Goal: Task Accomplishment & Management: Use online tool/utility

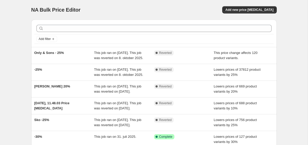
click at [10, 33] on div "NA Bulk Price Editor. This page is ready NA Bulk Price Editor Add new price cha…" at bounding box center [154, 133] width 308 height 267
click at [257, 11] on span "Add new price [MEDICAL_DATA]" at bounding box center [250, 10] width 48 height 4
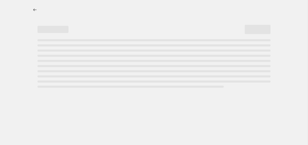
select select "percentage"
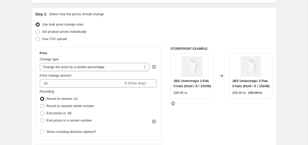
scroll to position [63, 0]
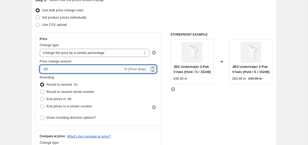
click at [51, 70] on input "-10" at bounding box center [82, 69] width 84 height 8
type input "-1"
type input "-25"
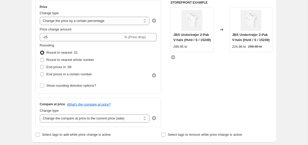
scroll to position [164, 0]
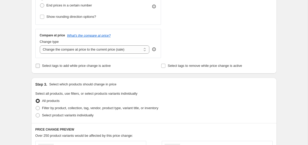
click at [39, 66] on input "Select tags to add while price change is active" at bounding box center [38, 66] width 4 height 4
checkbox input "true"
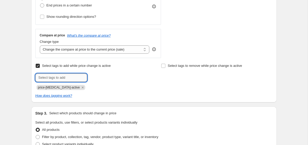
click at [51, 76] on input "text" at bounding box center [61, 78] width 52 height 8
type input "sale"
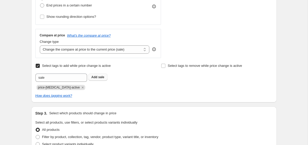
click at [100, 78] on span "sale" at bounding box center [101, 78] width 6 height 4
click at [141, 81] on div at bounding box center [91, 78] width 112 height 8
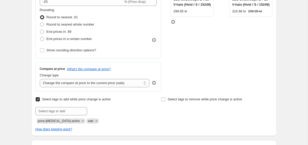
scroll to position [129, 0]
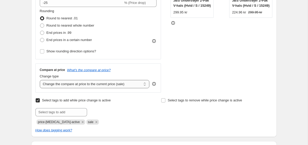
click at [134, 85] on select "Change the compare at price to the current price (sale) Change the compare at p…" at bounding box center [95, 84] width 110 height 8
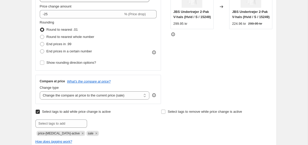
scroll to position [119, 0]
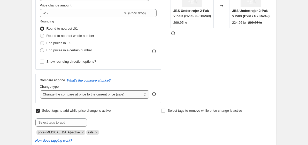
click at [131, 93] on select "Change the compare at price to the current price (sale) Change the compare at p…" at bounding box center [95, 95] width 110 height 8
select select "no_change"
click at [40, 91] on select "Change the compare at price to the current price (sale) Change the compare at p…" at bounding box center [95, 95] width 110 height 8
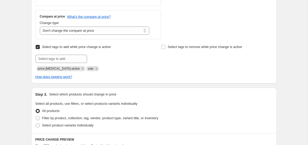
scroll to position [184, 0]
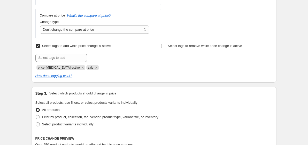
click at [23, 69] on div "Create new price change job. This page is ready Create new price change job Dra…" at bounding box center [154, 89] width 308 height 546
click at [80, 67] on icon "Remove price-change-job-active" at bounding box center [82, 67] width 5 height 5
click at [23, 74] on div "Create new price change job. This page is ready Create new price change job Dra…" at bounding box center [154, 89] width 308 height 546
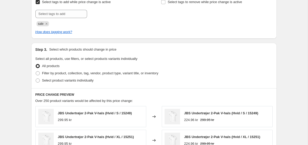
scroll to position [246, 0]
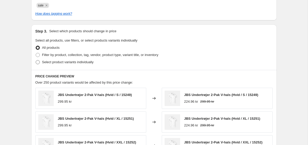
click at [55, 64] on span "Select product variants individually" at bounding box center [67, 62] width 51 height 4
click at [36, 61] on input "Select product variants individually" at bounding box center [36, 60] width 0 height 0
radio input "true"
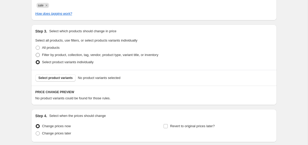
scroll to position [286, 0]
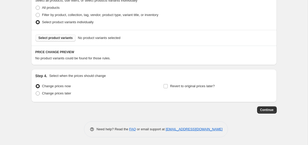
click at [65, 39] on span "Select product variants" at bounding box center [56, 38] width 34 height 4
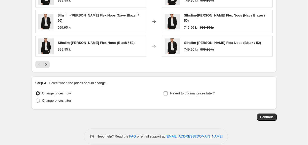
scroll to position [416, 0]
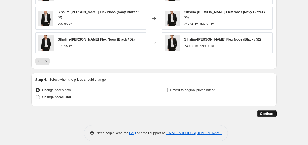
click at [264, 112] on span "Continue" at bounding box center [267, 114] width 13 height 4
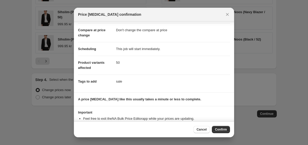
scroll to position [38, 0]
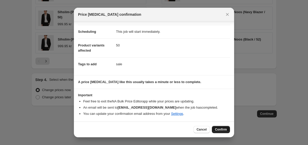
click at [222, 129] on span "Confirm" at bounding box center [221, 130] width 12 height 4
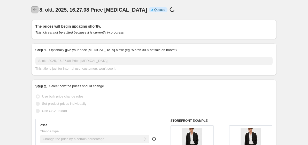
click at [33, 9] on icon "Price change jobs" at bounding box center [34, 9] width 5 height 5
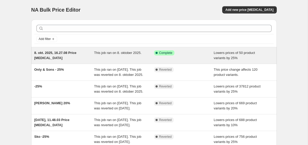
click at [77, 57] on div "8. okt. 2025, 16.27.08 Price [MEDICAL_DATA]" at bounding box center [64, 55] width 60 height 10
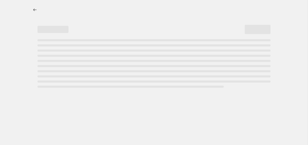
select select "percentage"
select select "no_change"
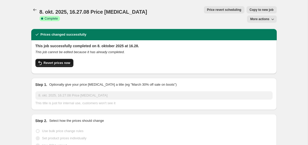
click at [55, 61] on span "Revert prices now" at bounding box center [57, 63] width 27 height 4
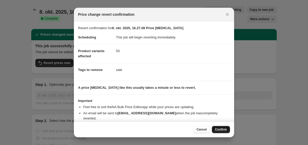
click at [220, 128] on span "Confirm" at bounding box center [221, 130] width 12 height 4
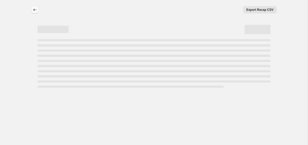
select select "percentage"
select select "no_change"
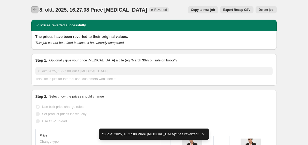
click at [35, 10] on icon "Price change jobs" at bounding box center [34, 9] width 5 height 5
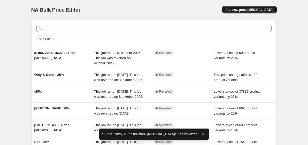
click at [255, 10] on span "Add new price [MEDICAL_DATA]" at bounding box center [250, 10] width 48 height 4
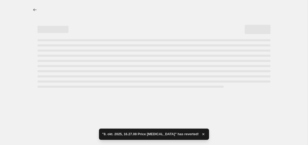
select select "percentage"
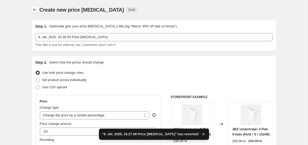
click at [36, 8] on icon "Price change jobs" at bounding box center [34, 9] width 5 height 5
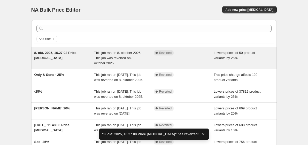
click at [199, 59] on div "Complete Reverted" at bounding box center [184, 58] width 60 height 16
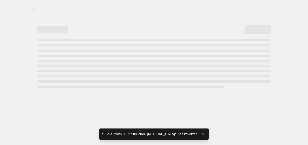
select select "percentage"
select select "no_change"
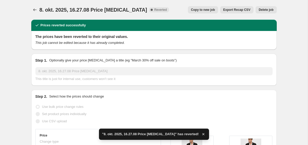
click at [199, 11] on span "Copy to new job" at bounding box center [203, 10] width 24 height 4
select select "percentage"
select select "no_change"
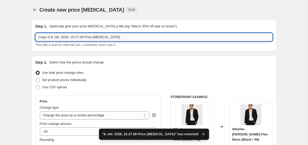
click at [123, 38] on input "Copy of 8. okt. 2025, 16.27.08 Price change job" at bounding box center [154, 37] width 238 height 8
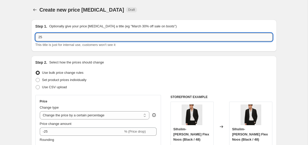
type input "2"
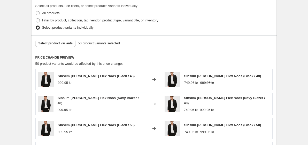
scroll to position [280, 0]
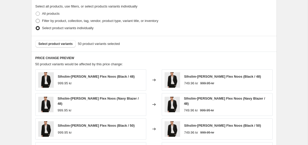
type input "Bosswik 25"
click at [91, 20] on span "Filter by product, collection, tag, vendor, product type, variant title, or inv…" at bounding box center [100, 21] width 116 height 4
click at [36, 19] on input "Filter by product, collection, tag, vendor, product type, variant title, or inv…" at bounding box center [36, 19] width 0 height 0
radio input "true"
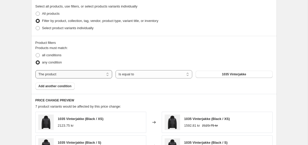
click at [87, 73] on select "The product The product's collection The product's tag The product's vendor The…" at bounding box center [73, 74] width 77 height 8
select select "vendor"
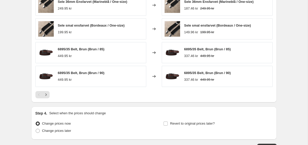
scroll to position [459, 0]
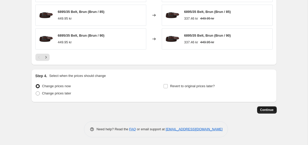
click at [269, 112] on span "Continue" at bounding box center [267, 110] width 13 height 4
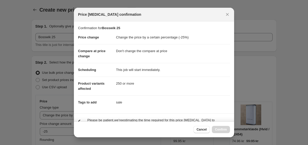
scroll to position [0, 0]
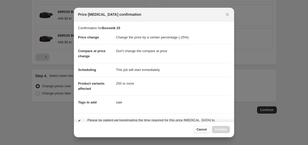
click at [159, 77] on dd "This job will start immediately." at bounding box center [173, 70] width 114 height 14
click at [155, 80] on dd "250 or more" at bounding box center [173, 84] width 114 height 14
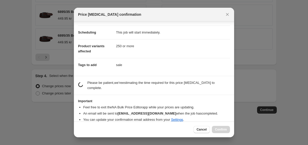
scroll to position [43, 0]
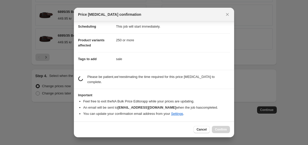
click at [153, 62] on dd "sale" at bounding box center [173, 59] width 114 height 14
click at [151, 56] on dd "sale" at bounding box center [173, 59] width 114 height 14
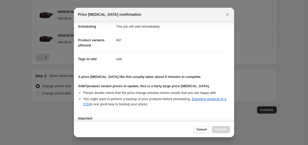
scroll to position [83, 0]
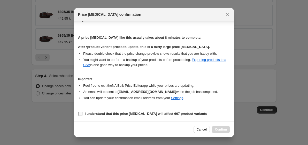
click at [137, 114] on b "I understand that this price change job will affect 667 product variants" at bounding box center [146, 114] width 122 height 4
click at [83, 114] on input "I understand that this price change job will affect 667 product variants" at bounding box center [80, 114] width 4 height 4
checkbox input "true"
click at [221, 131] on span "Confirm" at bounding box center [221, 130] width 12 height 4
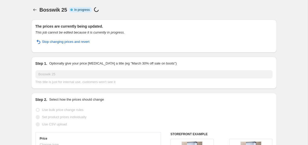
click at [188, 14] on div "Bosswik 25. This page is ready Bosswik 25 Info Partially complete In progress P…" at bounding box center [154, 10] width 246 height 20
click at [168, 12] on div "Bosswik 25 Info Partially complete In progress Price change job in progress..." at bounding box center [159, 9] width 238 height 7
click at [32, 9] on button "Price change jobs" at bounding box center [34, 9] width 7 height 7
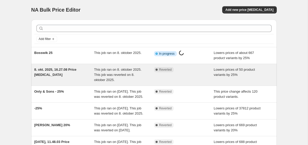
click at [196, 75] on div "Complete Reverted" at bounding box center [184, 75] width 60 height 16
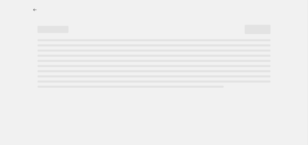
select select "percentage"
select select "no_change"
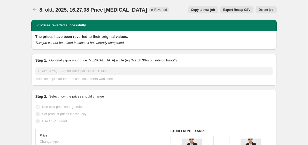
click at [195, 9] on span "Copy to new job" at bounding box center [203, 10] width 24 height 4
select select "percentage"
select select "no_change"
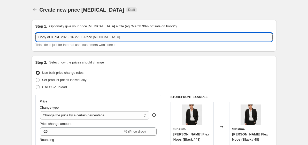
click at [137, 37] on input "Copy of 8. okt. 2025, 16.27.08 Price change job" at bounding box center [154, 37] width 238 height 8
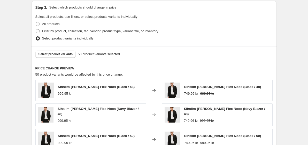
scroll to position [262, 0]
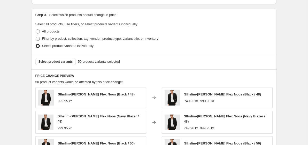
click at [60, 39] on span "Filter by product, collection, tag, vendor, product type, variant title, or inv…" at bounding box center [100, 39] width 116 height 4
click at [36, 37] on input "Filter by product, collection, tag, vendor, product type, variant title, or inv…" at bounding box center [36, 37] width 0 height 0
radio input "true"
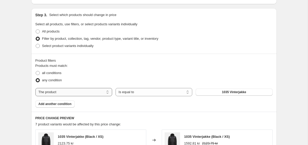
click at [96, 94] on select "The product The product's collection The product's tag The product's vendor The…" at bounding box center [73, 92] width 77 height 8
select select "vendor"
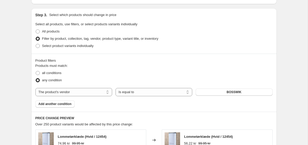
click at [232, 92] on span "BOSSWIK" at bounding box center [234, 92] width 15 height 4
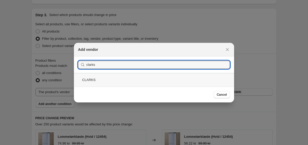
type input "clarks"
click at [161, 79] on div "CLARKS" at bounding box center [154, 80] width 160 height 14
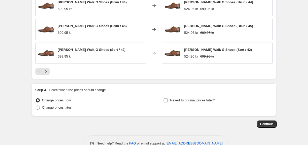
scroll to position [459, 0]
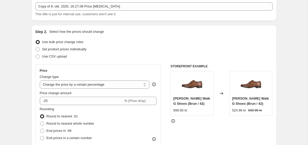
scroll to position [0, 0]
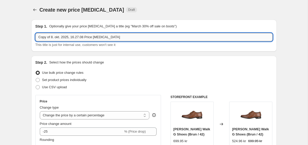
click at [124, 36] on input "Copy of 8. okt. 2025, 16.27.08 Price change job" at bounding box center [154, 37] width 238 height 8
type input "Clarks 25"
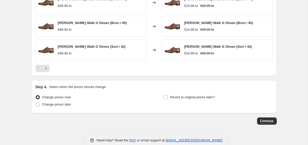
scroll to position [459, 0]
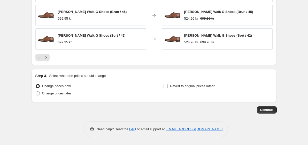
click at [268, 111] on span "Continue" at bounding box center [267, 110] width 13 height 4
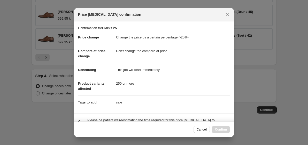
scroll to position [43, 0]
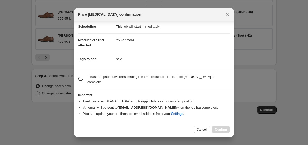
click at [151, 66] on section "Confirmation for Clarks 25 Price change Change the price by a certain percentag…" at bounding box center [154, 24] width 160 height 92
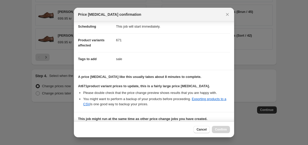
scroll to position [120, 0]
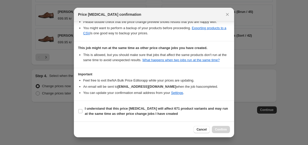
click at [123, 119] on section "I understand that this price change job will affect 671 product variants and ma…" at bounding box center [154, 111] width 160 height 21
click at [130, 114] on b "I understand that this price change job will affect 671 product variants and ma…" at bounding box center [156, 111] width 143 height 9
click at [83, 114] on input "I understand that this price change job will affect 671 product variants and ma…" at bounding box center [80, 111] width 4 height 4
checkbox input "true"
click at [220, 129] on span "Confirm" at bounding box center [221, 130] width 12 height 4
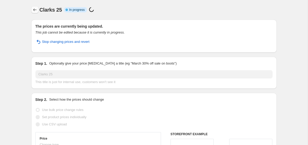
click at [36, 9] on icon "Price change jobs" at bounding box center [34, 9] width 5 height 5
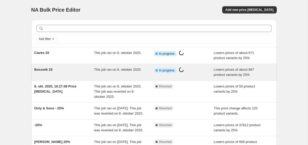
click at [85, 76] on div "Bosswik 25" at bounding box center [64, 72] width 60 height 10
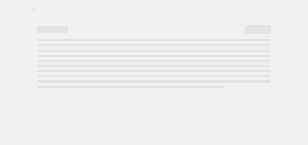
select select "percentage"
select select "no_change"
select select "vendor"
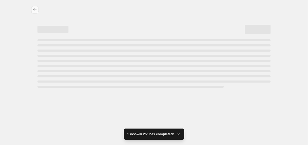
select select "percentage"
select select "no_change"
select select "vendor"
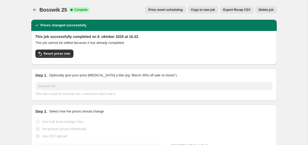
click at [204, 10] on span "Copy to new job" at bounding box center [203, 10] width 24 height 4
select select "percentage"
select select "no_change"
select select "vendor"
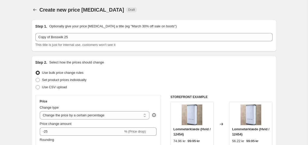
select select "percentage"
select select "no_change"
select select "vendor"
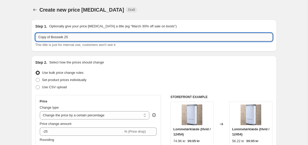
click at [86, 37] on input "Copy of Bosswik 25" at bounding box center [154, 37] width 238 height 8
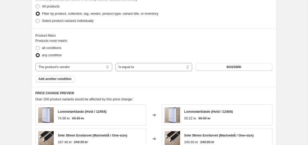
scroll to position [286, 0]
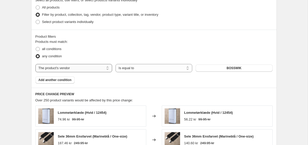
type input "Cottover 25"
click at [76, 69] on select "The product The product's collection The product's tag The product's vendor The…" at bounding box center [73, 68] width 77 height 8
click at [215, 68] on button "BOSSWIK" at bounding box center [234, 68] width 77 height 7
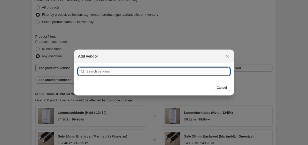
click at [141, 71] on input ":rlp:" at bounding box center [158, 72] width 144 height 8
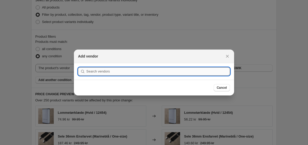
click at [141, 71] on input ":rlp:" at bounding box center [158, 72] width 144 height 8
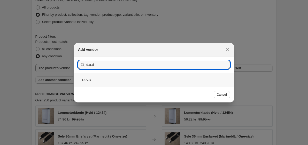
type input "d.a.d"
click at [169, 83] on div "D.A.D" at bounding box center [154, 80] width 160 height 14
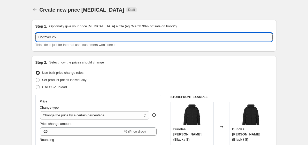
click at [119, 38] on input "Cottover 25" at bounding box center [154, 37] width 238 height 8
drag, startPoint x: 52, startPoint y: 38, endPoint x: 35, endPoint y: 38, distance: 16.6
click at [35, 38] on input "Cottover 25" at bounding box center [154, 37] width 238 height 8
type input "d.a.d 25"
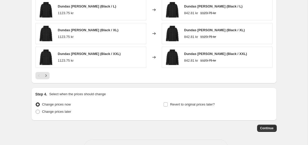
scroll to position [459, 0]
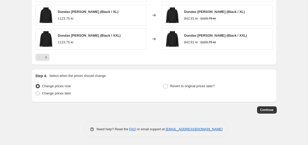
click at [267, 110] on span "Continue" at bounding box center [267, 110] width 13 height 4
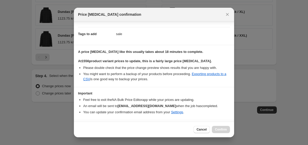
scroll to position [83, 0]
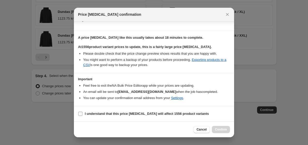
click at [137, 114] on b "I understand that this price change job will affect 1556 product variants" at bounding box center [147, 114] width 124 height 4
click at [83, 114] on input "I understand that this price change job will affect 1556 product variants" at bounding box center [80, 114] width 4 height 4
checkbox input "true"
click at [219, 128] on span "Confirm" at bounding box center [221, 130] width 12 height 4
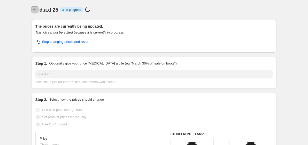
click at [35, 10] on icon "Price change jobs" at bounding box center [34, 9] width 5 height 5
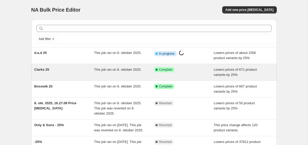
click at [195, 75] on div "Success Complete Complete" at bounding box center [184, 72] width 60 height 10
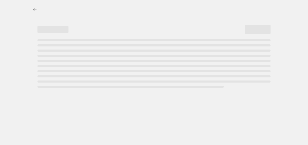
select select "percentage"
select select "no_change"
select select "vendor"
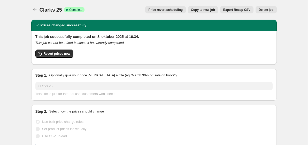
click at [204, 11] on span "Copy to new job" at bounding box center [203, 10] width 24 height 4
select select "percentage"
select select "no_change"
select select "vendor"
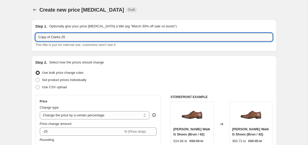
click at [77, 36] on input "Copy of Clarks 25" at bounding box center [154, 37] width 238 height 8
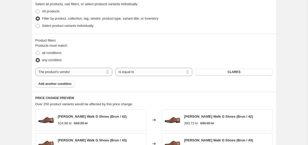
scroll to position [274, 0]
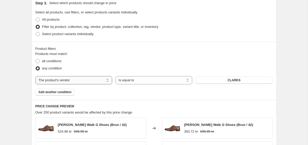
type input "Cottover 25"
click at [61, 80] on select "The product The product's collection The product's tag The product's vendor The…" at bounding box center [73, 80] width 77 height 8
click at [216, 80] on button "CLARKS" at bounding box center [234, 80] width 77 height 7
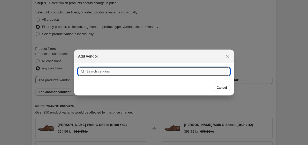
click at [160, 73] on input ":rqd:" at bounding box center [158, 72] width 144 height 8
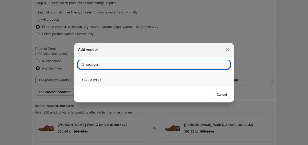
type input "cottover"
click at [156, 83] on div "COTTOVER" at bounding box center [154, 80] width 160 height 14
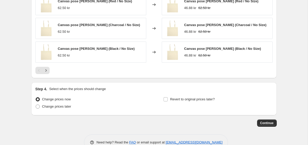
scroll to position [459, 0]
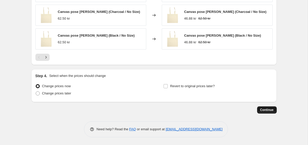
click at [264, 111] on span "Continue" at bounding box center [267, 110] width 13 height 4
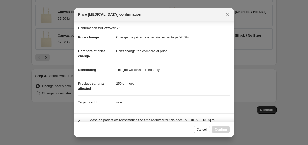
scroll to position [43, 0]
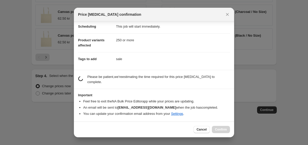
click at [155, 64] on dd "sale" at bounding box center [173, 59] width 114 height 14
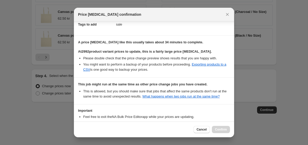
scroll to position [120, 0]
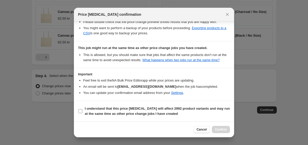
click at [143, 113] on b "I understand that this price change job will affect 2992 product variants and m…" at bounding box center [157, 111] width 145 height 9
click at [83, 113] on input "I understand that this price change job will affect 2992 product variants and m…" at bounding box center [80, 111] width 4 height 4
checkbox input "true"
click at [223, 131] on span "Confirm" at bounding box center [221, 130] width 12 height 4
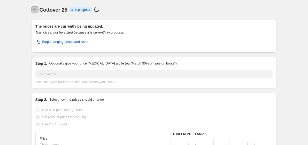
click at [35, 9] on icon "Price change jobs" at bounding box center [34, 9] width 5 height 5
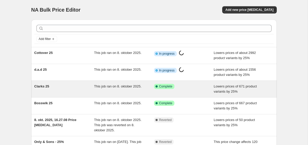
click at [129, 83] on div "Clarks 25 This job ran on 8. oktober 2025. Success Complete Complete Lowers pri…" at bounding box center [154, 89] width 246 height 17
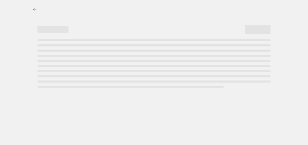
select select "percentage"
select select "no_change"
select select "vendor"
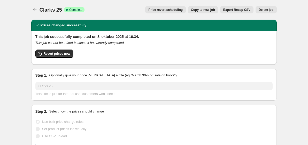
click at [202, 12] on button "Copy to new job" at bounding box center [203, 9] width 30 height 7
select select "percentage"
select select "no_change"
select select "vendor"
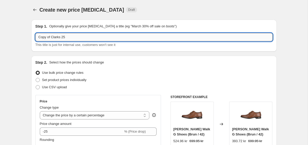
click at [131, 39] on input "Copy of Clarks 25" at bounding box center [154, 37] width 238 height 8
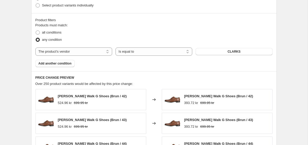
scroll to position [294, 0]
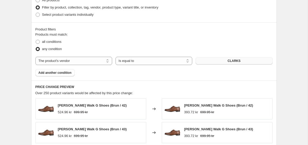
type input "derby of sweden 25"
click at [218, 63] on button "CLARKS" at bounding box center [234, 60] width 77 height 7
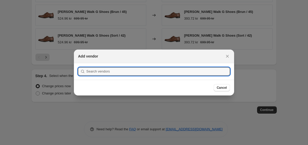
scroll to position [0, 0]
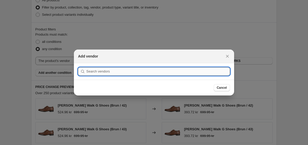
click at [179, 74] on input ":rv1:" at bounding box center [158, 72] width 144 height 8
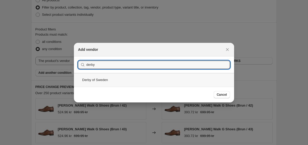
type input "derby"
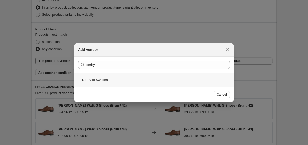
click at [187, 84] on div "Derby of Sweden" at bounding box center [154, 80] width 160 height 14
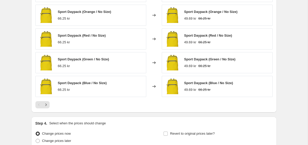
scroll to position [459, 0]
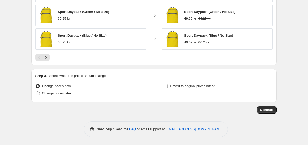
click at [268, 112] on span "Continue" at bounding box center [267, 110] width 13 height 4
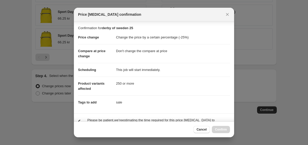
scroll to position [43, 0]
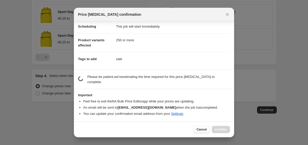
click at [159, 103] on li "Feel free to exit the NA Bulk Price Editor app while your prices are updating." at bounding box center [156, 101] width 147 height 5
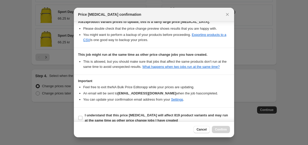
scroll to position [120, 0]
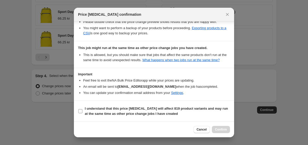
click at [134, 109] on b "I understand that this price change job will affect 819 product variants and ma…" at bounding box center [156, 111] width 143 height 9
click at [83, 109] on input "I understand that this price change job will affect 819 product variants and ma…" at bounding box center [80, 111] width 4 height 4
checkbox input "true"
click at [217, 128] on button "Confirm" at bounding box center [221, 129] width 18 height 7
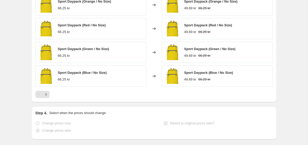
scroll to position [472, 0]
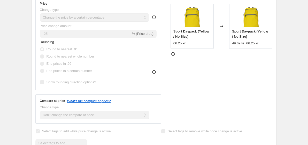
scroll to position [0, 0]
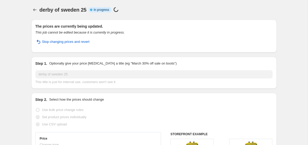
click at [35, 11] on icon "Price change jobs" at bounding box center [34, 9] width 5 height 5
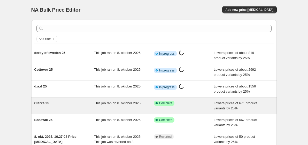
click at [191, 106] on div "Success Complete Complete" at bounding box center [180, 103] width 52 height 5
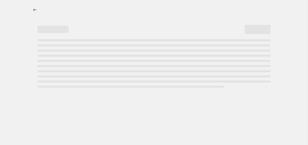
select select "percentage"
select select "no_change"
select select "vendor"
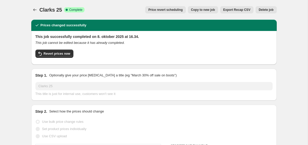
select select "percentage"
select select "no_change"
select select "vendor"
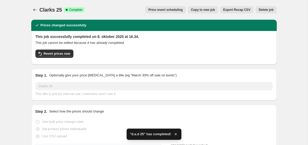
click at [204, 7] on button "Copy to new job" at bounding box center [203, 9] width 30 height 7
select select "percentage"
select select "no_change"
select select "vendor"
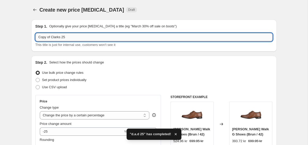
click at [102, 38] on input "Copy of Clarks 25" at bounding box center [154, 37] width 238 height 8
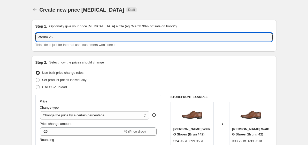
type input "eterna 25"
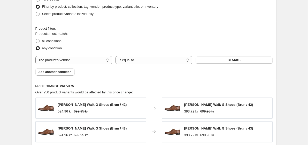
scroll to position [313, 0]
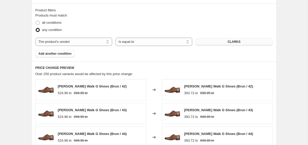
click at [205, 41] on button "CLARKS" at bounding box center [234, 41] width 77 height 7
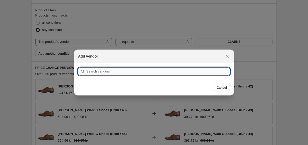
click at [156, 70] on input ":r156:" at bounding box center [158, 72] width 144 height 8
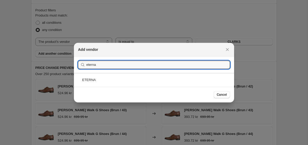
type input "eterna"
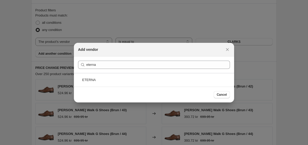
click at [154, 79] on div "ETERNA" at bounding box center [154, 80] width 160 height 14
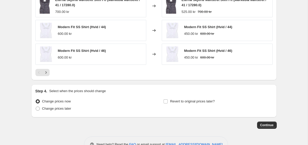
scroll to position [464, 0]
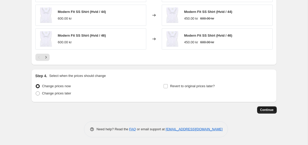
click at [266, 111] on span "Continue" at bounding box center [267, 110] width 13 height 4
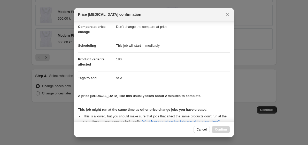
scroll to position [91, 0]
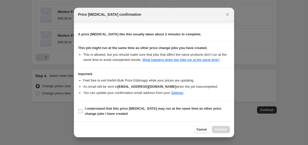
click at [107, 113] on b "I understand that this price change job may run at the same time as other price…" at bounding box center [153, 111] width 137 height 9
click at [83, 113] on input "I understand that this price change job may run at the same time as other price…" at bounding box center [80, 111] width 4 height 4
checkbox input "true"
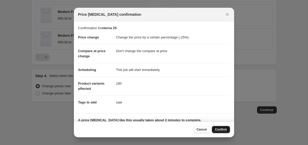
click at [220, 131] on span "Confirm" at bounding box center [221, 130] width 12 height 4
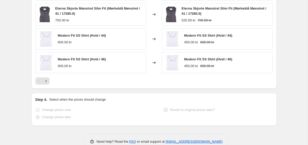
click at [150, 74] on div "Eterna Skjorte Mønstret Slim Fit (Mørkeblå Mønstret / 38 / 16974.0) 700.00 kr C…" at bounding box center [154, 18] width 238 height 133
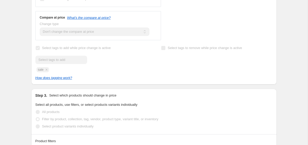
scroll to position [0, 0]
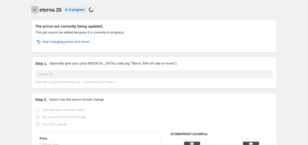
click at [35, 9] on icon "Price change jobs" at bounding box center [34, 9] width 5 height 5
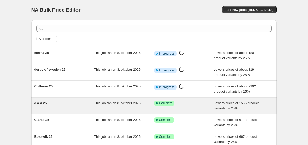
click at [81, 106] on div "d.a.d 25" at bounding box center [64, 106] width 60 height 10
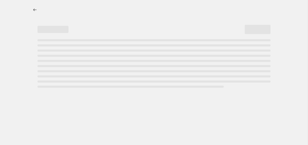
select select "percentage"
select select "no_change"
select select "vendor"
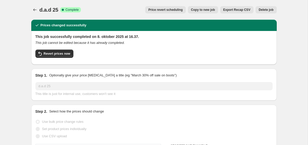
click at [198, 12] on button "Copy to new job" at bounding box center [203, 9] width 30 height 7
select select "percentage"
select select "no_change"
select select "vendor"
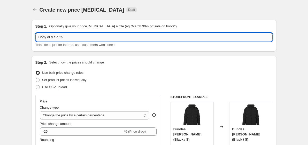
click at [113, 38] on input "Copy of d.a.d 25" at bounding box center [154, 37] width 238 height 8
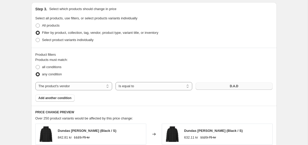
scroll to position [270, 0]
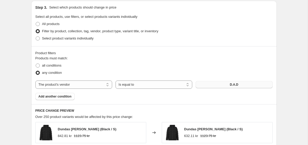
type input "[PERSON_NAME] 25"
click at [224, 83] on button "D.A.D" at bounding box center [234, 84] width 77 height 7
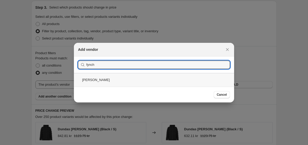
type input "fynch"
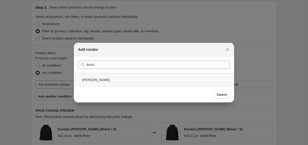
click at [158, 76] on div "FYNCH HATTON" at bounding box center [154, 80] width 160 height 14
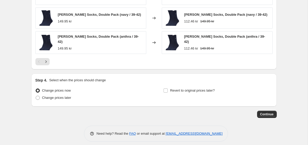
scroll to position [459, 0]
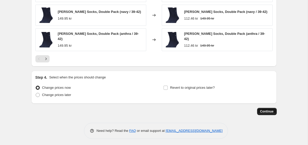
click at [267, 111] on span "Continue" at bounding box center [267, 112] width 13 height 4
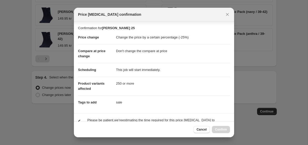
scroll to position [43, 0]
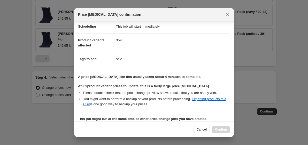
click at [211, 89] on div "At 359 product variant prices to update, this is a fairly large price change jo…" at bounding box center [154, 95] width 152 height 23
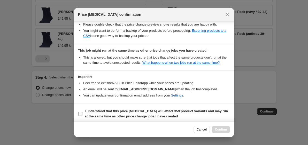
scroll to position [120, 0]
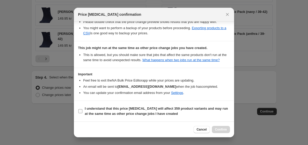
click at [166, 105] on label "I understand that this price change job will affect 359 product variants and ma…" at bounding box center [154, 111] width 152 height 12
click at [83, 109] on input "I understand that this price change job will affect 359 product variants and ma…" at bounding box center [80, 111] width 4 height 4
checkbox input "true"
click at [222, 129] on span "Confirm" at bounding box center [221, 130] width 12 height 4
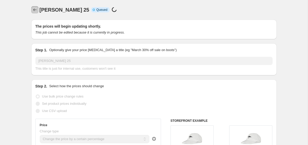
click at [31, 11] on button "Price change jobs" at bounding box center [34, 9] width 7 height 7
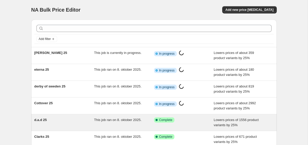
click at [183, 124] on div "Success Complete Complete" at bounding box center [184, 123] width 60 height 10
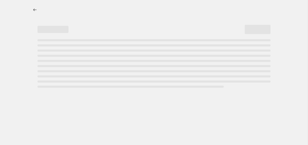
select select "percentage"
select select "no_change"
select select "vendor"
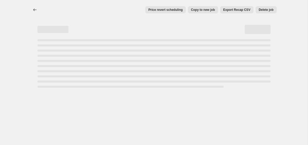
select select "percentage"
select select "no_change"
select select "vendor"
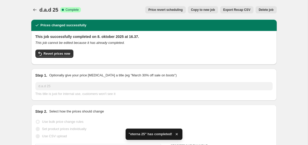
click at [200, 10] on span "Copy to new job" at bounding box center [203, 10] width 24 height 4
select select "percentage"
select select "no_change"
select select "vendor"
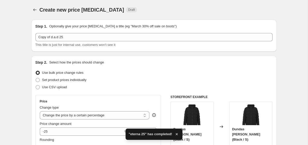
select select "percentage"
select select "no_change"
select select "vendor"
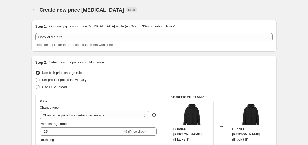
select select "percentage"
select select "no_change"
select select "vendor"
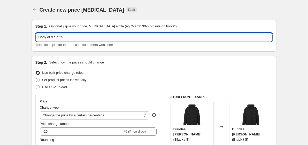
click at [107, 40] on input "Copy of d.a.d 25" at bounding box center [154, 37] width 238 height 8
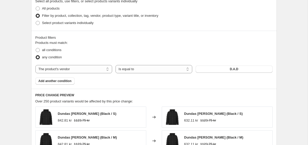
scroll to position [286, 0]
type input "Graphix 25"
click at [223, 70] on button "D.A.D" at bounding box center [234, 68] width 77 height 7
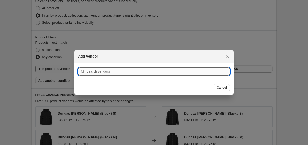
click at [212, 69] on input ":r1ig:" at bounding box center [158, 72] width 144 height 8
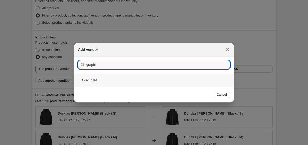
type input "graphi"
click at [195, 78] on div "GRAPHIX" at bounding box center [154, 80] width 160 height 14
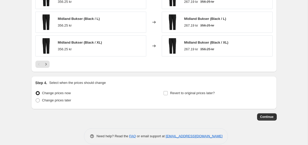
scroll to position [459, 0]
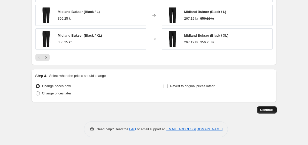
click at [269, 113] on button "Continue" at bounding box center [267, 110] width 20 height 7
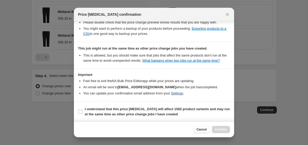
scroll to position [119, 0]
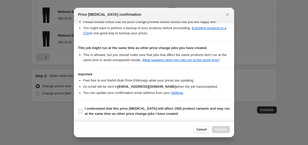
click at [137, 109] on b "I understand that this price change job will affect 1582 product variants and m…" at bounding box center [157, 111] width 145 height 9
click at [83, 109] on input "I understand that this price change job will affect 1582 product variants and m…" at bounding box center [80, 111] width 4 height 4
checkbox input "true"
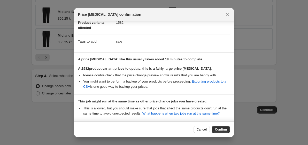
scroll to position [120, 0]
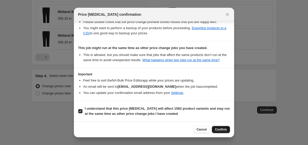
click at [223, 131] on span "Confirm" at bounding box center [221, 130] width 12 height 4
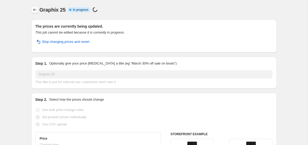
click at [33, 10] on icon "Price change jobs" at bounding box center [34, 9] width 5 height 5
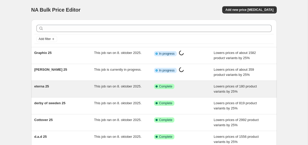
scroll to position [4, 0]
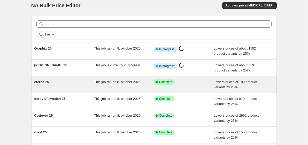
click at [178, 81] on div "Success Complete Complete" at bounding box center [180, 82] width 52 height 5
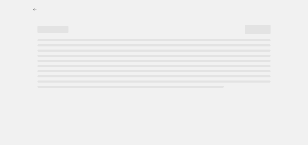
select select "percentage"
select select "no_change"
select select "vendor"
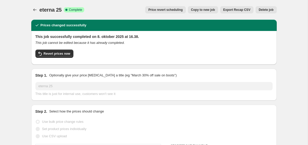
click at [198, 11] on span "Copy to new job" at bounding box center [203, 10] width 24 height 4
select select "percentage"
select select "no_change"
select select "vendor"
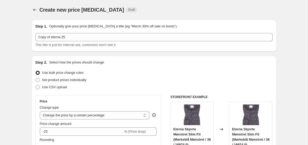
select select "percentage"
select select "no_change"
select select "vendor"
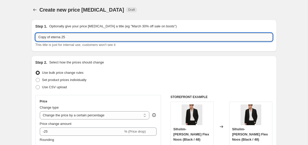
click at [85, 40] on input "Copy of eterna 25" at bounding box center [154, 37] width 238 height 8
type input "jack&jones 25"
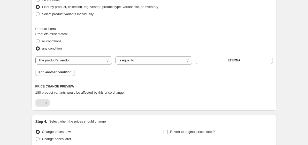
scroll to position [296, 0]
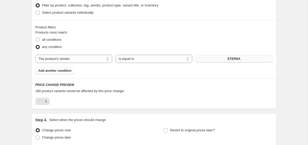
click at [214, 57] on button "ETERNA" at bounding box center [234, 58] width 77 height 7
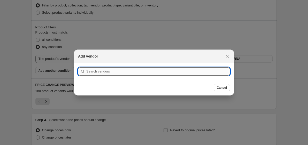
click at [149, 71] on input ":r1od:" at bounding box center [158, 72] width 144 height 8
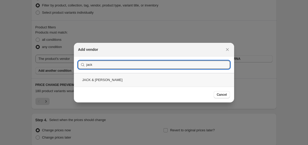
type input "jack"
click at [147, 84] on div "JACK & JONES" at bounding box center [154, 80] width 160 height 14
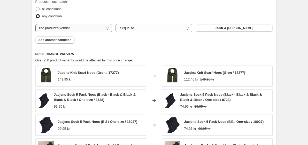
scroll to position [341, 0]
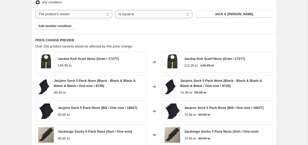
click at [154, 74] on div "Jacdna Knit Scarf Noos (Grøn / 17277) 149.95 kr Changed to Jacdna Knit Scarf No…" at bounding box center [154, 111] width 238 height 118
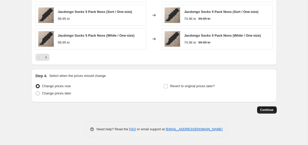
click at [267, 111] on span "Continue" at bounding box center [267, 110] width 13 height 4
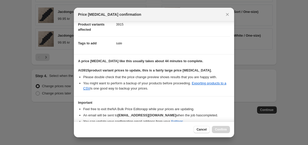
scroll to position [83, 0]
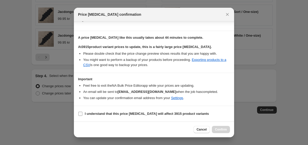
click at [147, 117] on label "I understand that this price change job will affect 3915 product variants" at bounding box center [143, 113] width 131 height 7
click at [83, 116] on input "I understand that this price change job will affect 3915 product variants" at bounding box center [80, 114] width 4 height 4
checkbox input "true"
click at [224, 130] on span "Confirm" at bounding box center [221, 130] width 12 height 4
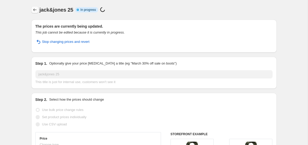
click at [34, 11] on icon "Price change jobs" at bounding box center [34, 9] width 5 height 5
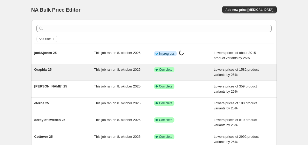
click at [83, 72] on div "Graphix 25" at bounding box center [64, 72] width 60 height 10
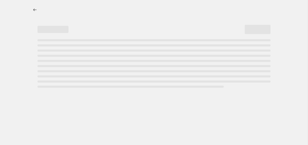
select select "percentage"
select select "no_change"
select select "vendor"
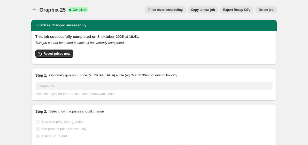
click at [199, 10] on span "Copy to new job" at bounding box center [203, 10] width 24 height 4
select select "percentage"
select select "no_change"
select select "vendor"
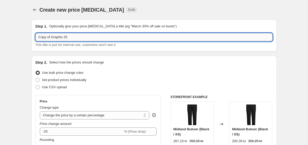
click at [92, 36] on input "Copy of Graphix 25" at bounding box center [154, 37] width 238 height 8
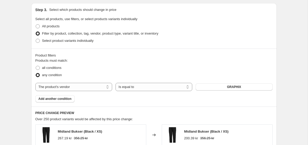
scroll to position [268, 0]
type input "[PERSON_NAME] harvest 25"
click at [216, 88] on button "GRAPHIX" at bounding box center [234, 86] width 77 height 7
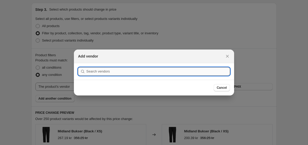
click at [153, 71] on input ":r1t1:" at bounding box center [158, 72] width 144 height 8
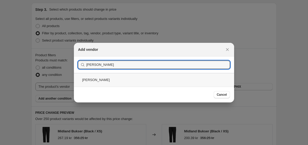
type input "james harvest"
click at [161, 76] on div "James Harvest" at bounding box center [154, 80] width 160 height 14
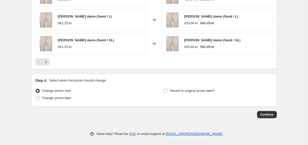
scroll to position [459, 0]
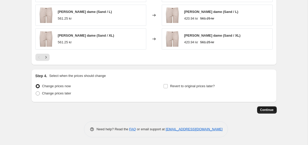
click at [265, 110] on span "Continue" at bounding box center [267, 110] width 13 height 4
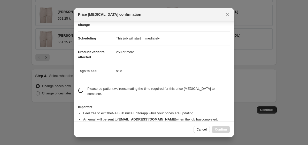
scroll to position [43, 0]
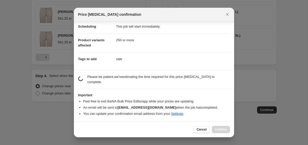
click at [147, 90] on section "Important Feel free to exit the NA Bulk Price Editor app while your prices are …" at bounding box center [154, 105] width 160 height 33
click at [149, 90] on section "Important Feel free to exit the NA Bulk Price Editor app while your prices are …" at bounding box center [154, 105] width 160 height 33
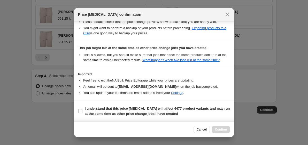
scroll to position [116, 0]
click at [150, 116] on b "I understand that this price change job will affect 4477 product variants and m…" at bounding box center [157, 111] width 145 height 9
click at [83, 114] on input "I understand that this price change job will affect 4477 product variants and m…" at bounding box center [80, 111] width 4 height 4
checkbox input "true"
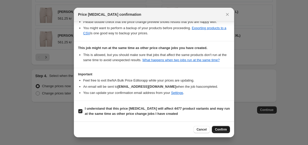
click at [218, 128] on button "Confirm" at bounding box center [221, 129] width 18 height 7
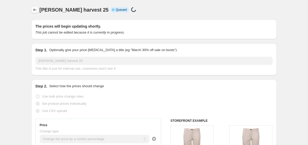
click at [33, 11] on icon "Price change jobs" at bounding box center [34, 9] width 5 height 5
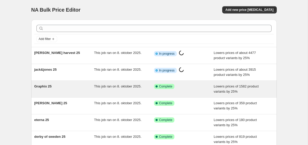
click at [116, 93] on div "This job ran on 8. oktober 2025." at bounding box center [124, 89] width 60 height 10
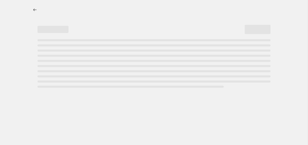
select select "percentage"
select select "no_change"
select select "vendor"
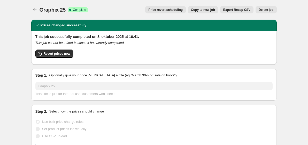
click at [198, 11] on span "Copy to new job" at bounding box center [203, 10] width 24 height 4
select select "percentage"
select select "no_change"
select select "vendor"
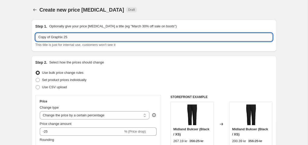
click at [84, 36] on input "Copy of Graphix 25" at bounding box center [154, 37] width 238 height 8
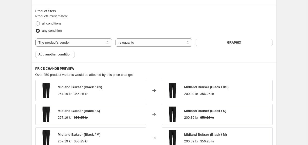
scroll to position [306, 0]
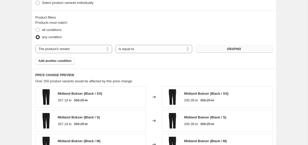
type input "[PERSON_NAME]harvest frost 25"
click at [208, 49] on button "GRAPHIX" at bounding box center [234, 49] width 77 height 7
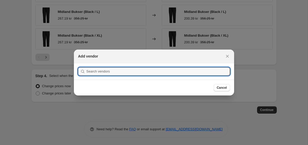
scroll to position [0, 0]
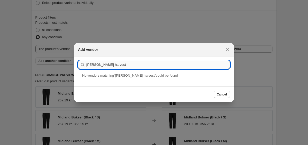
click at [90, 64] on input "j. harvest" at bounding box center [158, 65] width 144 height 8
click at [102, 64] on input "j.harvest" at bounding box center [158, 65] width 144 height 8
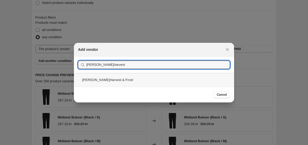
type input "j.harvest"
click at [112, 77] on div "J.Harvest & Frost" at bounding box center [154, 80] width 160 height 14
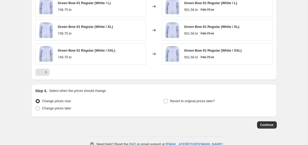
scroll to position [445, 0]
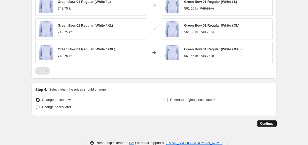
click at [266, 122] on span "Continue" at bounding box center [267, 124] width 13 height 4
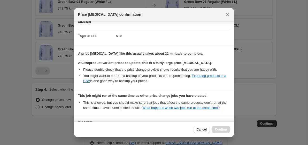
scroll to position [120, 0]
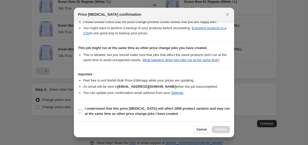
click at [143, 109] on b "I understand that this price change job will affect 2858 product variants and m…" at bounding box center [157, 111] width 145 height 9
click at [83, 109] on input "I understand that this price change job will affect 2858 product variants and m…" at bounding box center [80, 111] width 4 height 4
checkbox input "true"
click at [221, 129] on span "Confirm" at bounding box center [221, 130] width 12 height 4
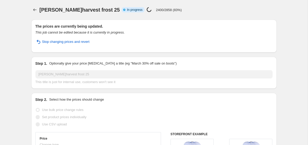
click at [33, 10] on icon "Price change jobs" at bounding box center [34, 9] width 5 height 5
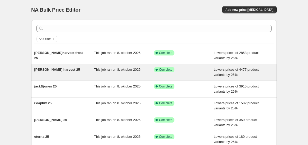
click at [85, 76] on div "[PERSON_NAME] harvest 25" at bounding box center [64, 72] width 60 height 10
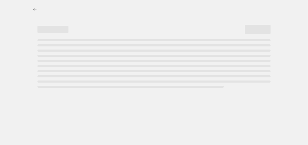
select select "percentage"
select select "no_change"
select select "vendor"
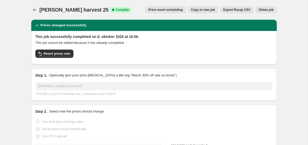
click at [200, 12] on button "Copy to new job" at bounding box center [203, 9] width 30 height 7
select select "percentage"
select select "no_change"
select select "vendor"
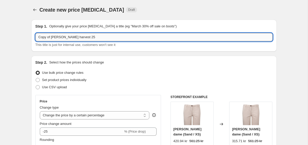
click at [87, 39] on input "Copy of james harvest 25" at bounding box center [154, 37] width 238 height 8
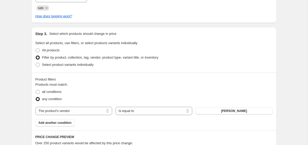
scroll to position [245, 0]
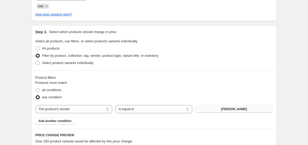
type input "jbs 25"
click at [205, 109] on button "James Harvest" at bounding box center [234, 109] width 77 height 7
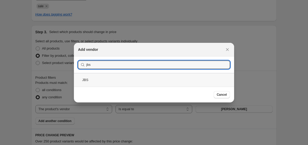
type input "jbs"
click at [113, 80] on div "JBS" at bounding box center [154, 80] width 160 height 14
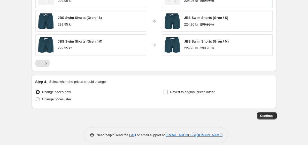
scroll to position [459, 0]
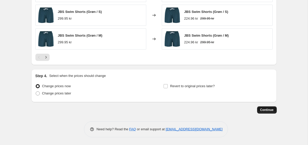
click at [267, 109] on span "Continue" at bounding box center [267, 110] width 13 height 4
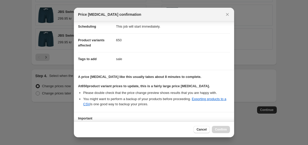
scroll to position [83, 0]
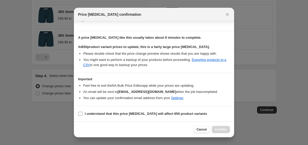
click at [133, 115] on b "I understand that this price change job will affect 650 product variants" at bounding box center [146, 114] width 122 height 4
click at [83, 115] on input "I understand that this price change job will affect 650 product variants" at bounding box center [80, 114] width 4 height 4
checkbox input "true"
click at [222, 130] on span "Confirm" at bounding box center [221, 130] width 12 height 4
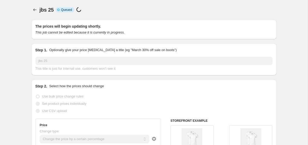
scroll to position [459, 0]
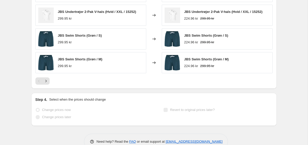
click at [150, 51] on div "JBS Undertrøjer 2-Pak V-hals (Hvid / S / 15249) 299.95 kr Changed to JBS Undert…" at bounding box center [154, 15] width 238 height 116
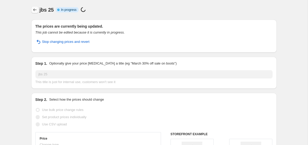
click at [35, 10] on icon "Price change jobs" at bounding box center [34, 9] width 5 height 5
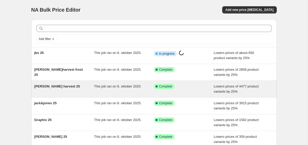
click at [83, 86] on div "[PERSON_NAME] harvest 25" at bounding box center [64, 89] width 60 height 10
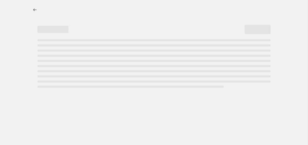
select select "percentage"
select select "no_change"
select select "vendor"
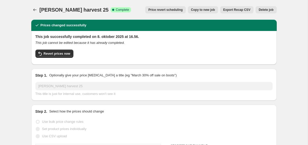
click at [193, 9] on span "Copy to new job" at bounding box center [203, 10] width 24 height 4
select select "percentage"
select select "no_change"
select select "vendor"
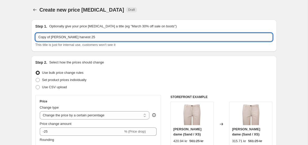
click at [103, 37] on input "Copy of james harvest 25" at bounding box center [154, 37] width 238 height 8
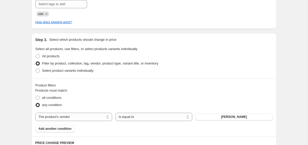
scroll to position [238, 0]
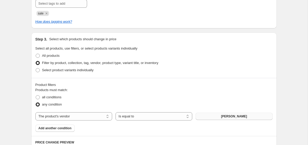
type input "[PERSON_NAME] 25"
click at [223, 117] on button "James Harvest" at bounding box center [234, 116] width 77 height 7
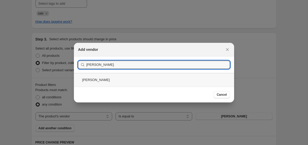
type input "jj rebel"
click at [92, 79] on div "[PERSON_NAME]" at bounding box center [154, 80] width 160 height 14
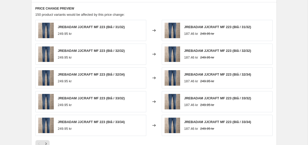
scroll to position [459, 0]
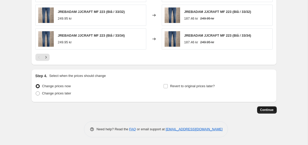
click at [266, 110] on span "Continue" at bounding box center [267, 110] width 13 height 4
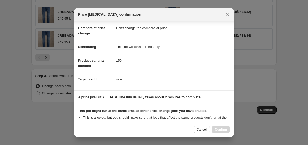
scroll to position [91, 0]
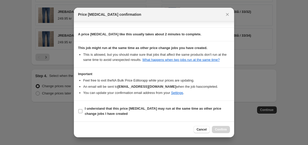
click at [127, 110] on b "I understand that this price change job may run at the same time as other price…" at bounding box center [153, 111] width 137 height 9
click at [83, 110] on input "I understand that this price change job may run at the same time as other price…" at bounding box center [80, 111] width 4 height 4
checkbox input "true"
click at [225, 131] on span "Confirm" at bounding box center [221, 130] width 12 height 4
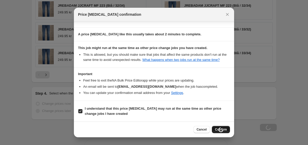
scroll to position [477, 0]
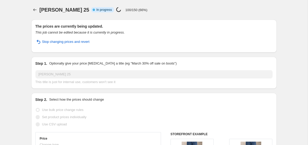
select select "percentage"
select select "no_change"
select select "vendor"
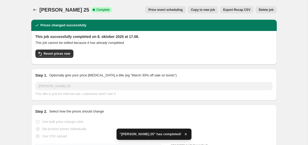
select select "percentage"
select select "no_change"
select select "vendor"
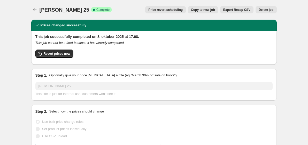
click at [201, 10] on span "Copy to new job" at bounding box center [203, 10] width 24 height 4
select select "percentage"
select select "no_change"
select select "vendor"
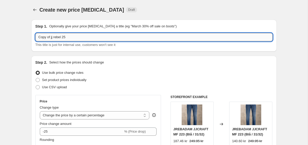
click at [108, 39] on input "Copy of jj rebel 25" at bounding box center [154, 37] width 238 height 8
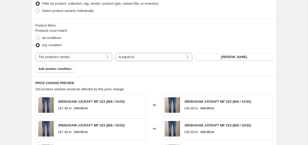
scroll to position [344, 0]
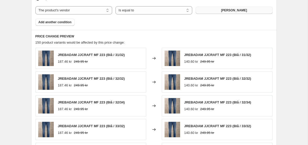
type input "matinique 25"
click at [220, 9] on button "[PERSON_NAME]" at bounding box center [234, 10] width 77 height 7
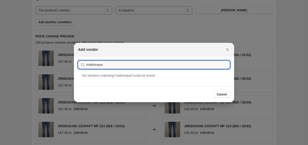
click at [98, 64] on input "matininque" at bounding box center [158, 65] width 144 height 8
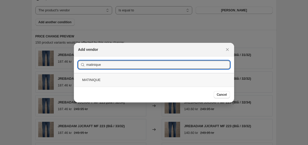
type input "matinique"
click at [110, 76] on div "MATINIQUE" at bounding box center [154, 80] width 160 height 14
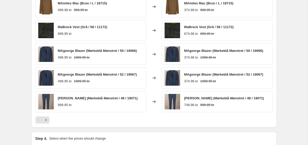
scroll to position [459, 0]
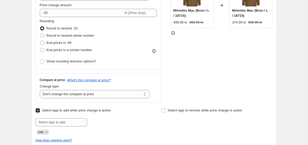
scroll to position [0, 0]
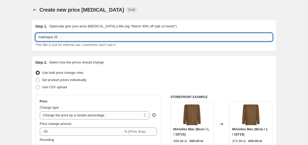
click at [61, 38] on input "matinique 25" at bounding box center [154, 37] width 238 height 8
click at [35, 12] on icon "Price change jobs" at bounding box center [34, 9] width 5 height 5
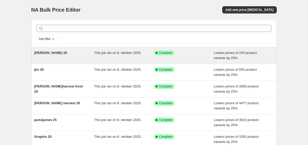
click at [62, 56] on div "[PERSON_NAME] 25" at bounding box center [64, 55] width 60 height 10
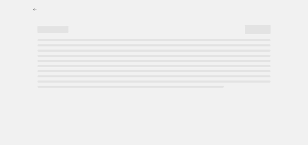
select select "percentage"
select select "no_change"
select select "vendor"
select select "percentage"
select select "no_change"
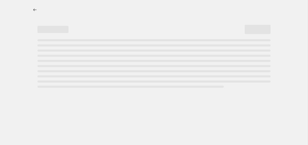
select select "vendor"
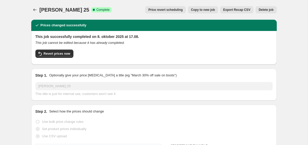
click at [194, 11] on span "Copy to new job" at bounding box center [203, 10] width 24 height 4
select select "percentage"
select select "no_change"
select select "vendor"
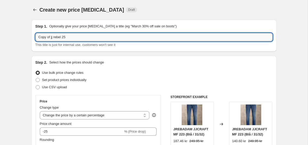
click at [102, 36] on input "Copy of jj rebel 25" at bounding box center [154, 37] width 238 height 8
paste input "matinique"
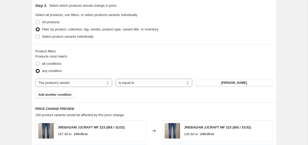
scroll to position [280, 0]
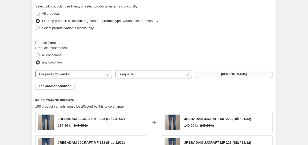
type input "matinique 25"
click at [219, 75] on button "[PERSON_NAME]" at bounding box center [234, 74] width 77 height 7
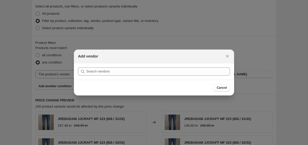
click at [185, 77] on section "Submit" at bounding box center [154, 71] width 160 height 17
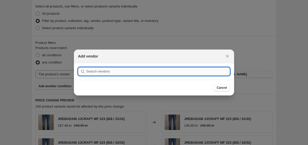
click at [171, 69] on input ":r2m:" at bounding box center [158, 72] width 144 height 8
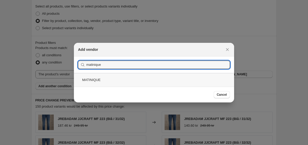
type input "matinique"
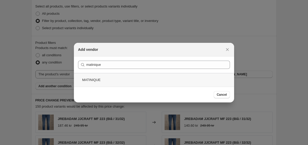
click at [121, 80] on div "MATINIQUE" at bounding box center [154, 80] width 160 height 14
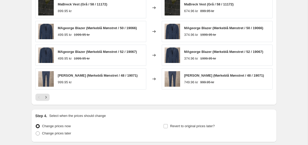
scroll to position [459, 0]
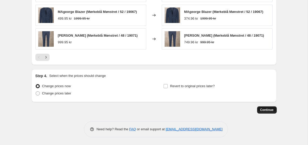
click at [266, 109] on span "Continue" at bounding box center [267, 110] width 13 height 4
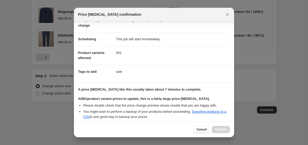
scroll to position [83, 0]
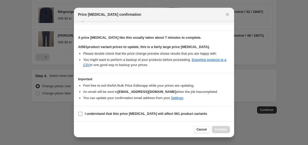
click at [147, 116] on span "I understand that this price [MEDICAL_DATA] will affect 561 product variants" at bounding box center [146, 114] width 122 height 5
click at [83, 116] on input "I understand that this price [MEDICAL_DATA] will affect 561 product variants" at bounding box center [80, 114] width 4 height 4
checkbox input "true"
click at [219, 128] on span "Confirm" at bounding box center [221, 130] width 12 height 4
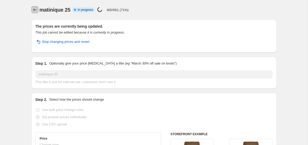
click at [34, 12] on icon "Price change jobs" at bounding box center [34, 9] width 5 height 5
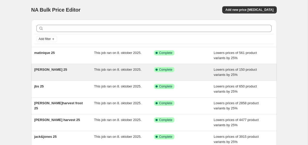
click at [62, 73] on div "[PERSON_NAME] 25" at bounding box center [64, 72] width 60 height 10
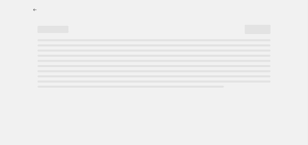
select select "percentage"
select select "no_change"
select select "vendor"
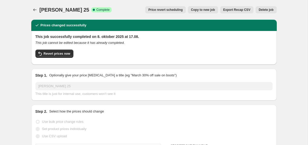
click at [199, 10] on span "Copy to new job" at bounding box center [203, 10] width 24 height 4
select select "percentage"
select select "no_change"
select select "vendor"
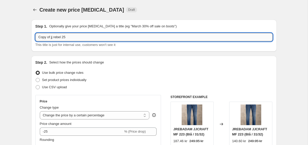
click at [107, 35] on input "Copy of jj rebel 25" at bounding box center [154, 37] width 238 height 8
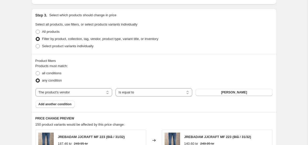
scroll to position [269, 0]
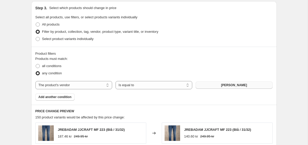
type input "Nimbus 25"
click at [215, 87] on button "[PERSON_NAME]" at bounding box center [234, 85] width 77 height 7
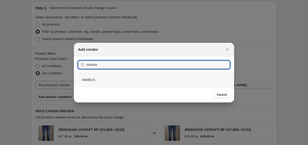
type input "nimbus"
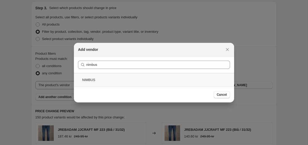
click at [144, 78] on div "NIMBUS" at bounding box center [154, 80] width 160 height 14
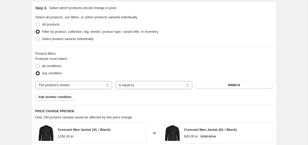
scroll to position [459, 0]
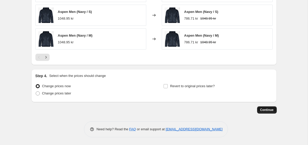
click at [270, 111] on span "Continue" at bounding box center [267, 110] width 13 height 4
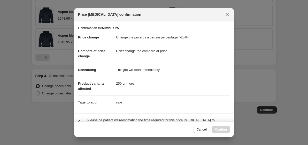
scroll to position [43, 0]
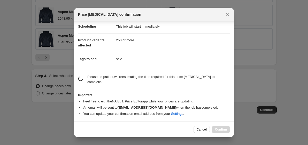
click at [152, 69] on section "Confirmation for Nimbus 25 Price change Change the price by a certain percentag…" at bounding box center [154, 24] width 160 height 92
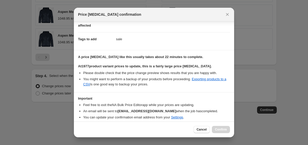
scroll to position [83, 0]
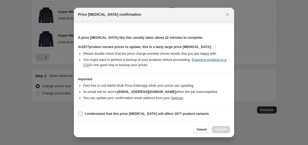
click at [141, 115] on b "I understand that this price [MEDICAL_DATA] will affect 1977 product variants" at bounding box center [147, 114] width 124 height 4
click at [83, 115] on input "I understand that this price [MEDICAL_DATA] will affect 1977 product variants" at bounding box center [80, 114] width 4 height 4
checkbox input "true"
click at [221, 129] on span "Confirm" at bounding box center [221, 130] width 12 height 4
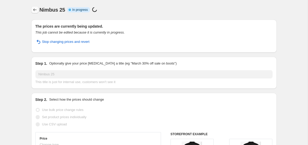
click at [35, 10] on icon "Price change jobs" at bounding box center [34, 9] width 5 height 5
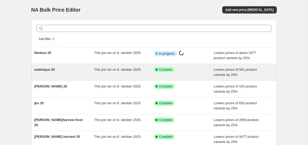
click at [55, 71] on span "matinique 25" at bounding box center [44, 70] width 20 height 4
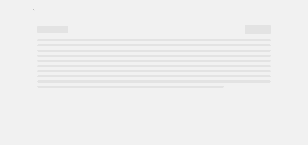
select select "percentage"
select select "no_change"
select select "vendor"
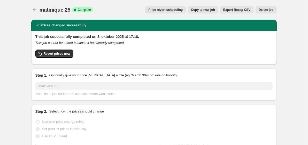
click at [203, 11] on span "Copy to new job" at bounding box center [203, 10] width 24 height 4
select select "percentage"
select select "no_change"
select select "vendor"
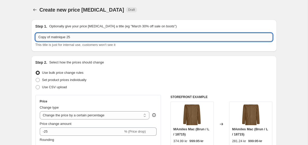
click at [108, 38] on input "Copy of matinique 25" at bounding box center [154, 37] width 238 height 8
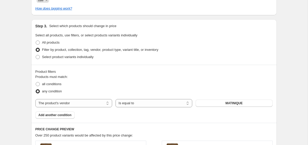
scroll to position [254, 0]
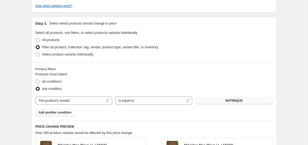
type input "Only & Sons 25"
click at [224, 99] on button "MATINIQUE" at bounding box center [234, 100] width 77 height 7
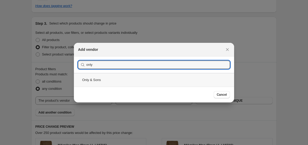
type input "only"
click at [126, 85] on div "Only & Sons" at bounding box center [154, 80] width 160 height 14
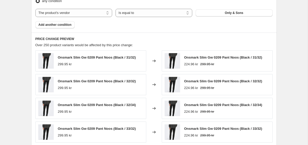
scroll to position [459, 0]
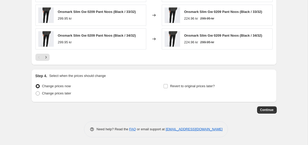
click at [269, 110] on span "Continue" at bounding box center [267, 110] width 13 height 4
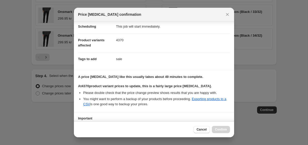
scroll to position [83, 0]
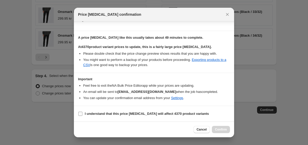
click at [166, 114] on b "I understand that this price [MEDICAL_DATA] will affect 4370 product variants" at bounding box center [147, 114] width 124 height 4
click at [83, 114] on input "I understand that this price [MEDICAL_DATA] will affect 4370 product variants" at bounding box center [80, 114] width 4 height 4
checkbox input "true"
click at [219, 126] on button "Confirm" at bounding box center [221, 129] width 18 height 7
